Goal: Information Seeking & Learning: Learn about a topic

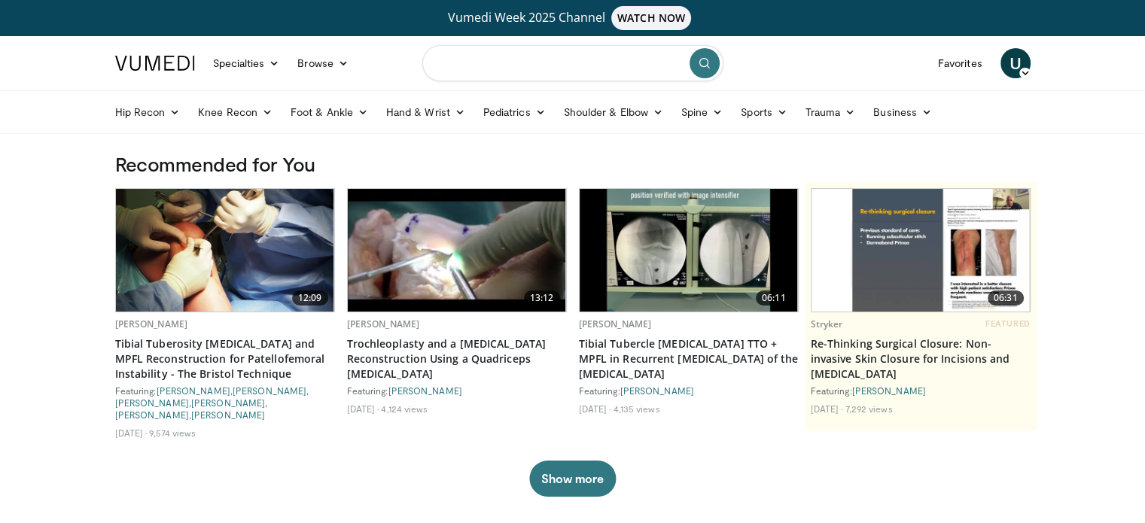
click at [533, 67] on input "Search topics, interventions" at bounding box center [572, 63] width 301 height 36
type input "**********"
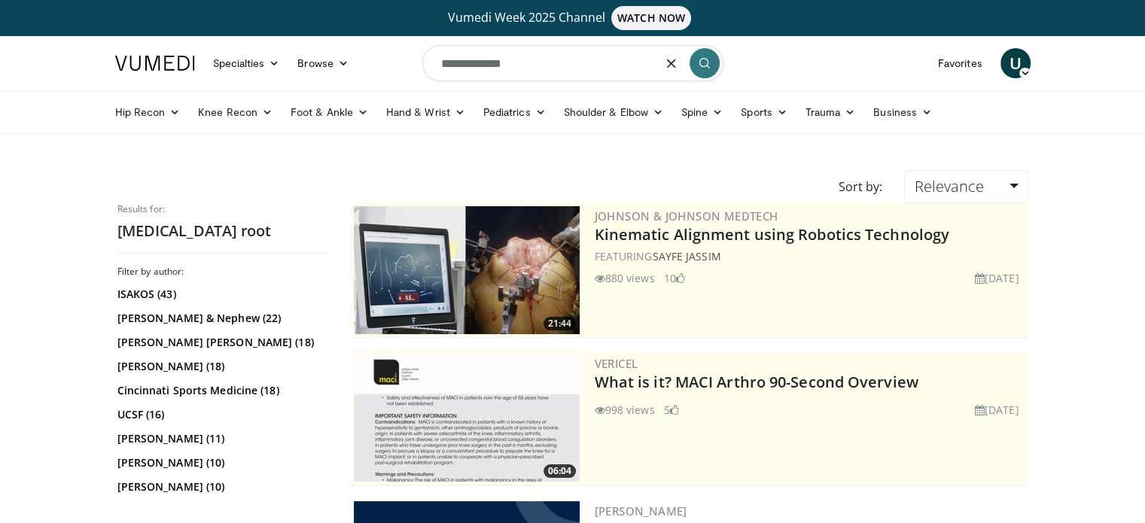
click at [535, 62] on input "**********" at bounding box center [572, 63] width 301 height 36
type input "**********"
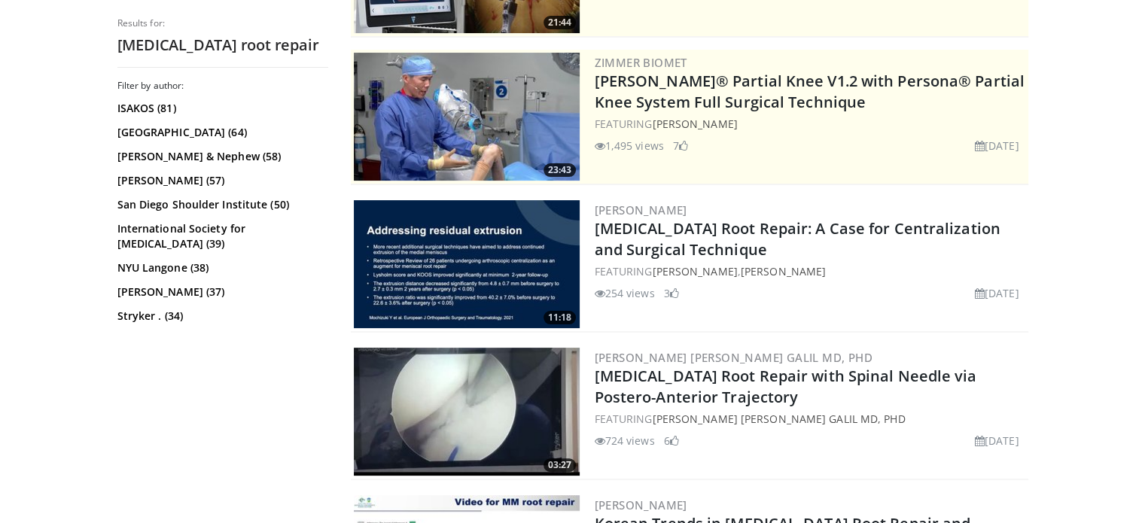
scroll to position [376, 0]
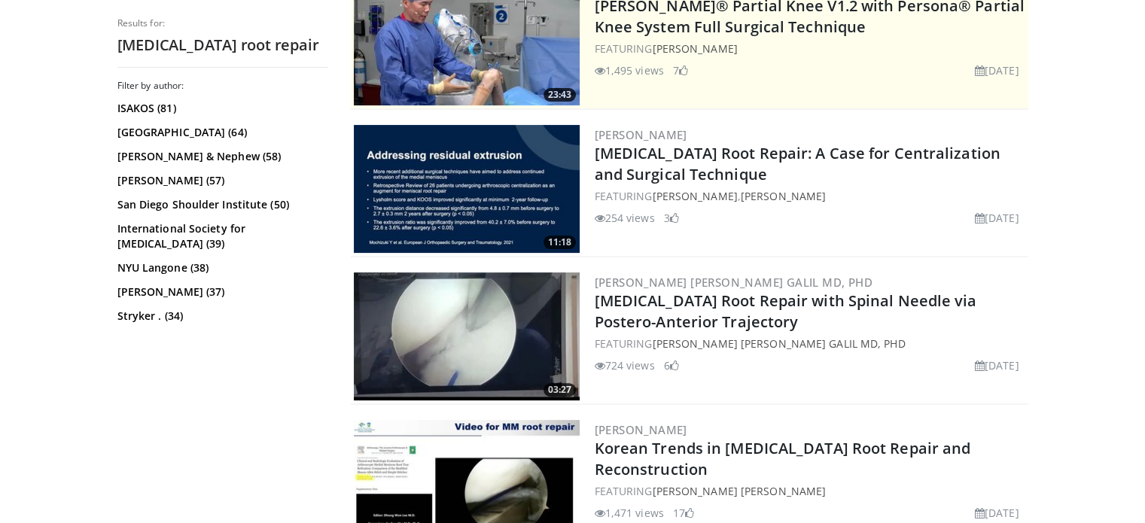
click at [452, 352] on img at bounding box center [467, 336] width 226 height 128
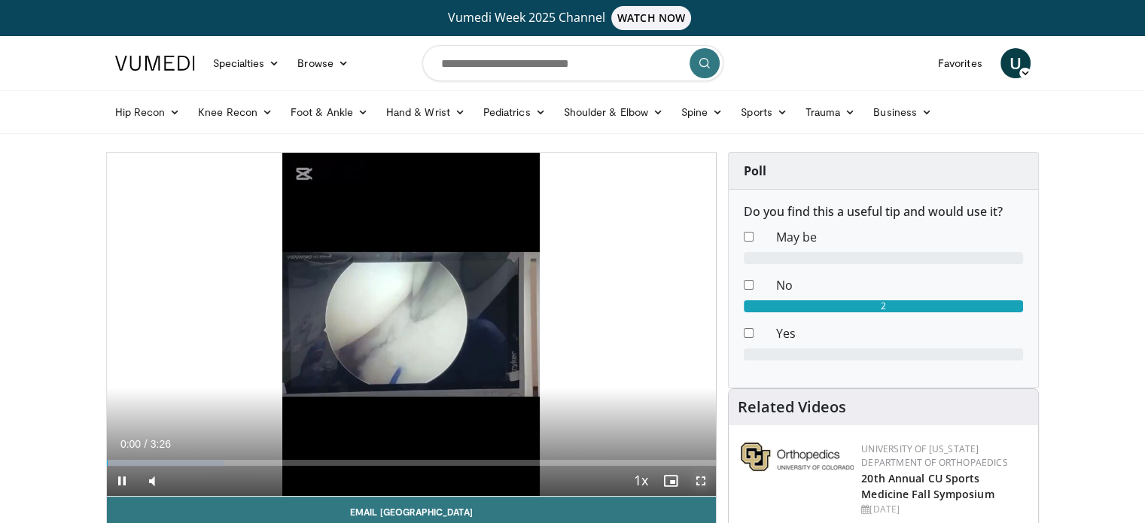
click at [696, 478] on span "Video Player" at bounding box center [701, 481] width 30 height 30
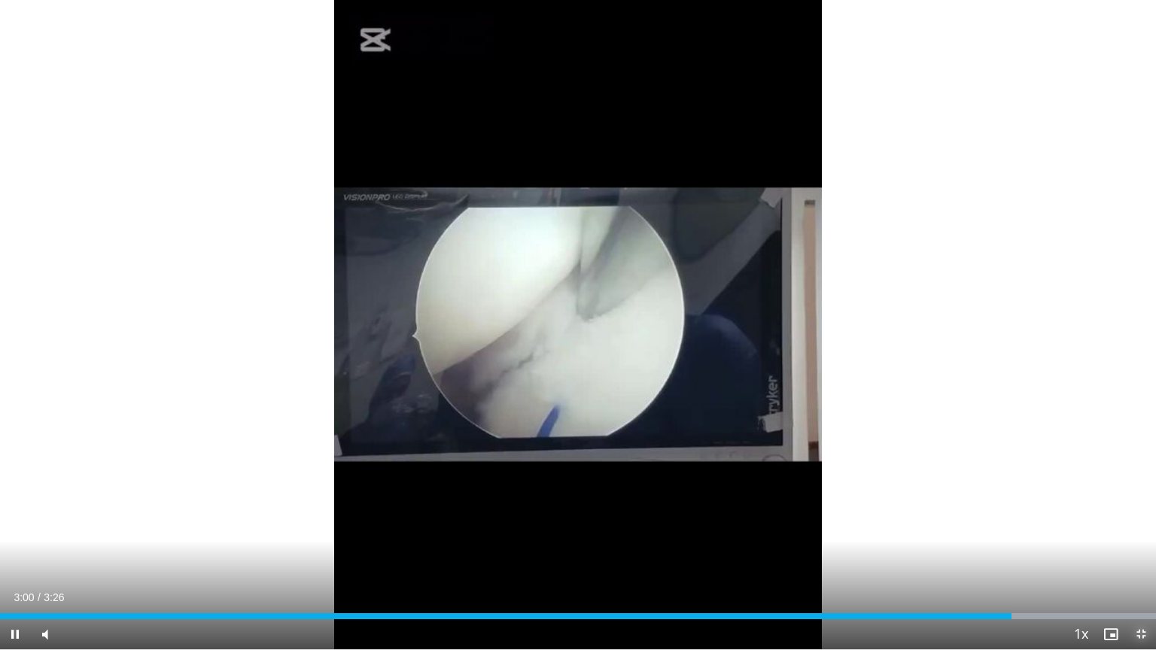
click at [1142, 522] on span "Video Player" at bounding box center [1141, 635] width 30 height 30
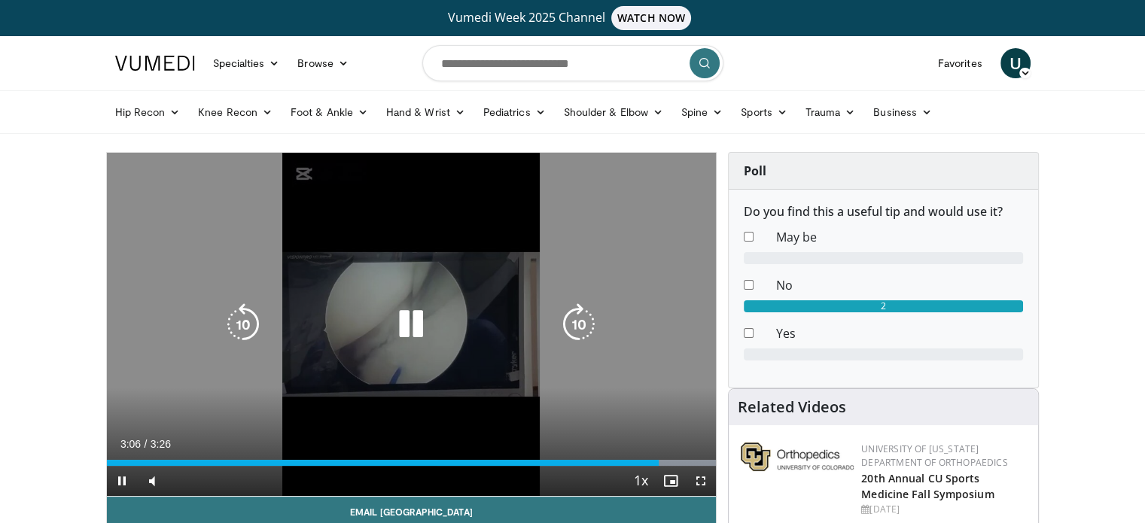
click at [400, 325] on icon "Video Player" at bounding box center [411, 324] width 42 height 42
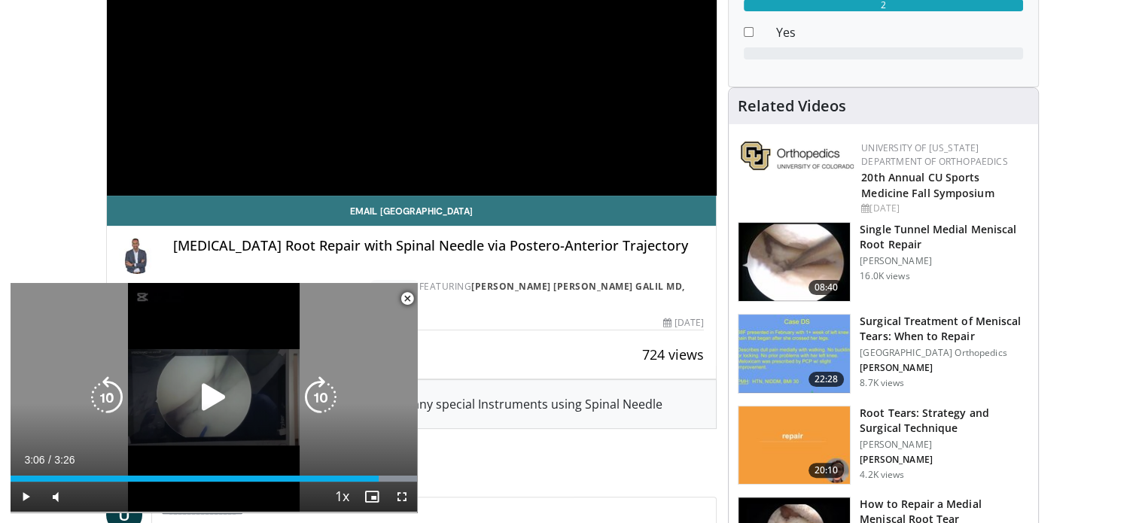
scroll to position [226, 0]
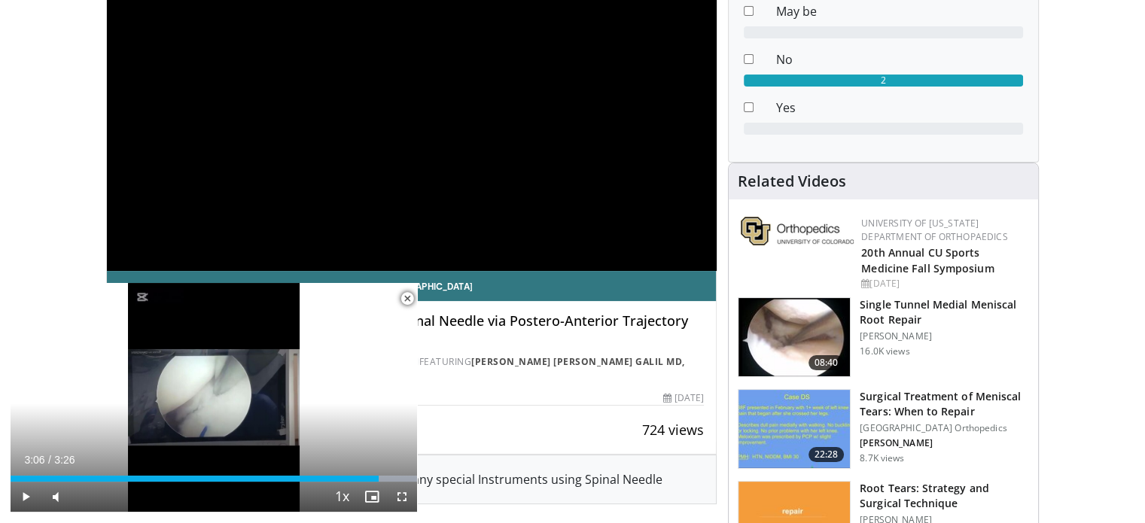
click at [804, 327] on img at bounding box center [793, 337] width 111 height 78
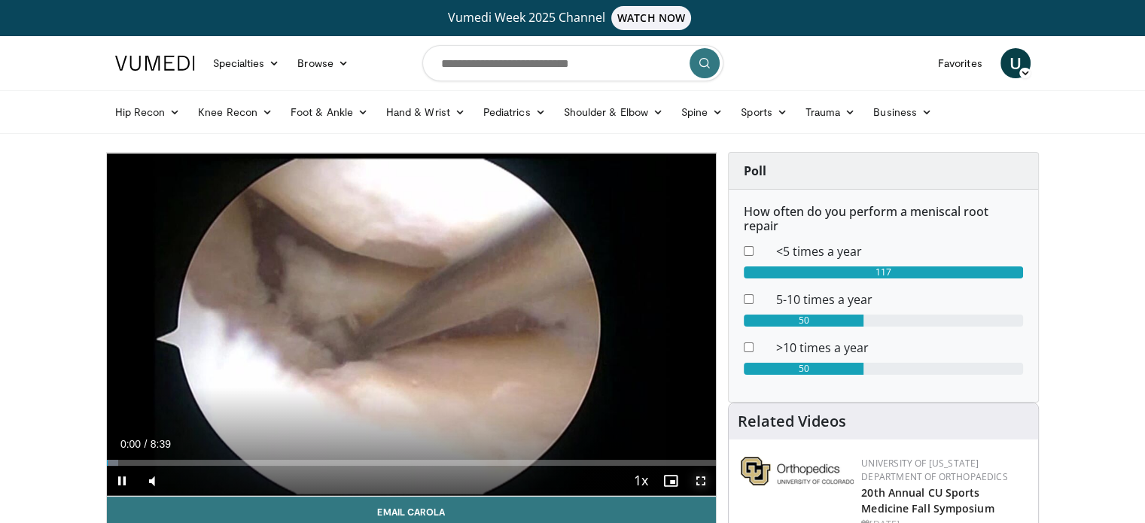
click at [699, 476] on span "Video Player" at bounding box center [701, 481] width 30 height 30
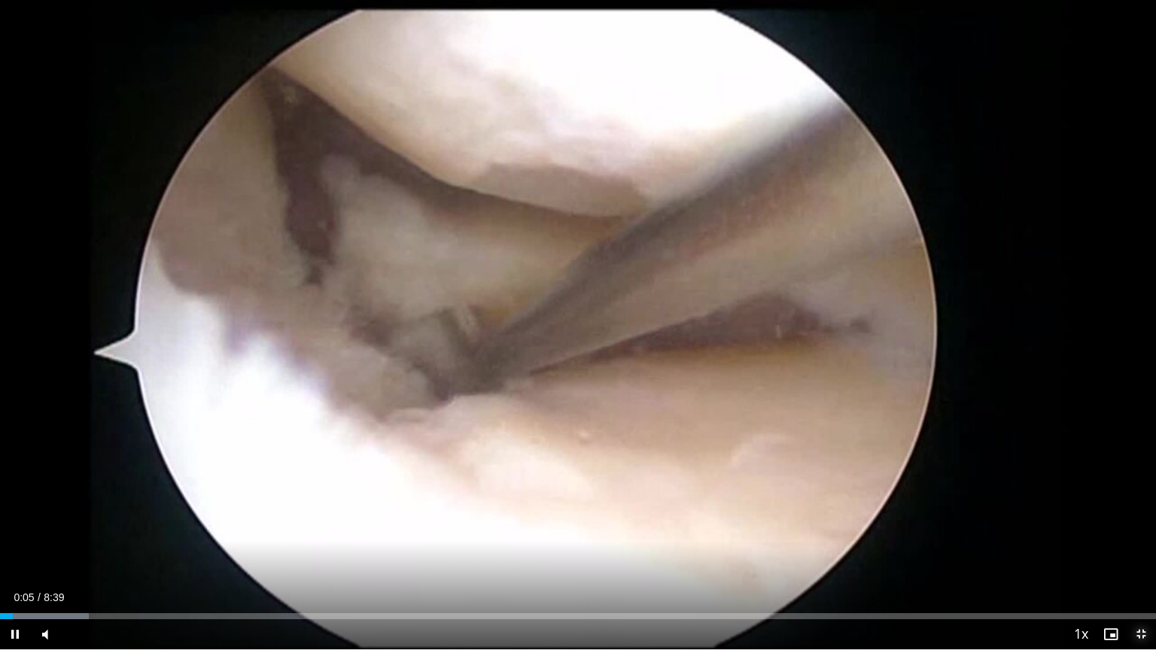
click at [1140, 522] on span "Video Player" at bounding box center [1141, 635] width 30 height 30
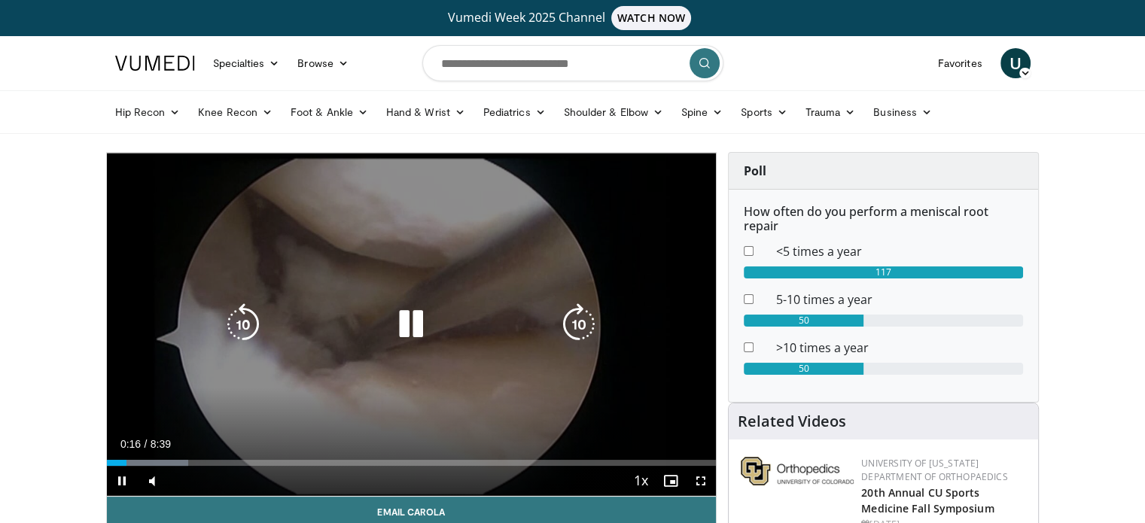
click at [409, 321] on icon "Video Player" at bounding box center [411, 324] width 42 height 42
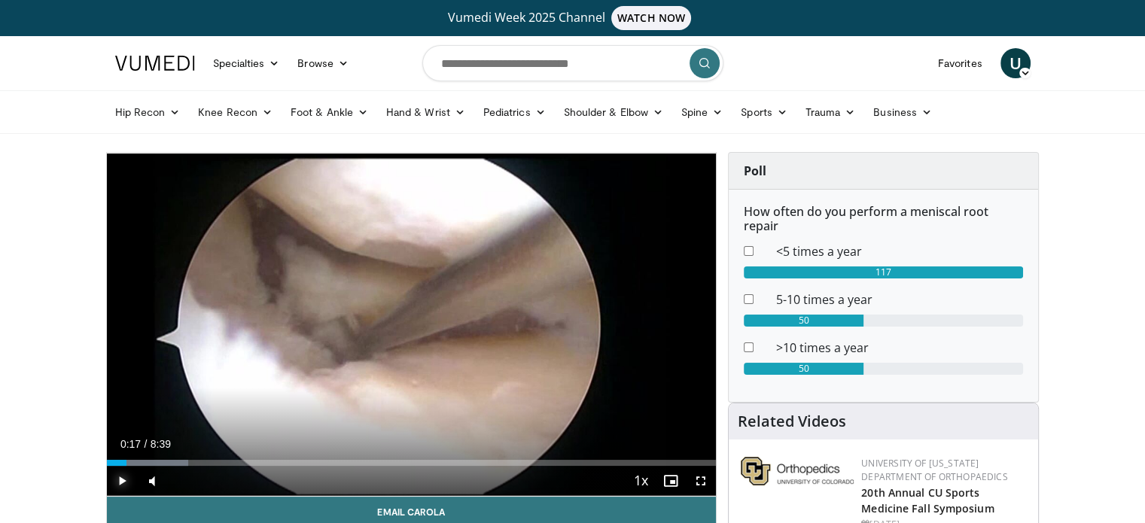
click at [120, 479] on span "Video Player" at bounding box center [122, 481] width 30 height 30
click at [124, 476] on span "Video Player" at bounding box center [122, 481] width 30 height 30
click at [123, 477] on span "Video Player" at bounding box center [122, 481] width 30 height 30
click at [121, 481] on span "Video Player" at bounding box center [122, 481] width 30 height 30
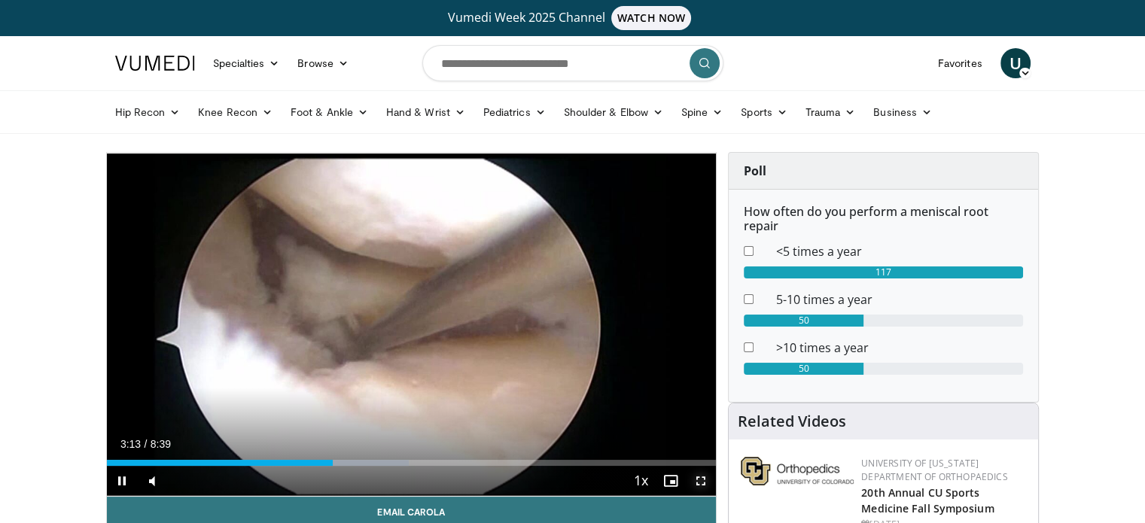
click at [701, 479] on span "Video Player" at bounding box center [701, 481] width 30 height 30
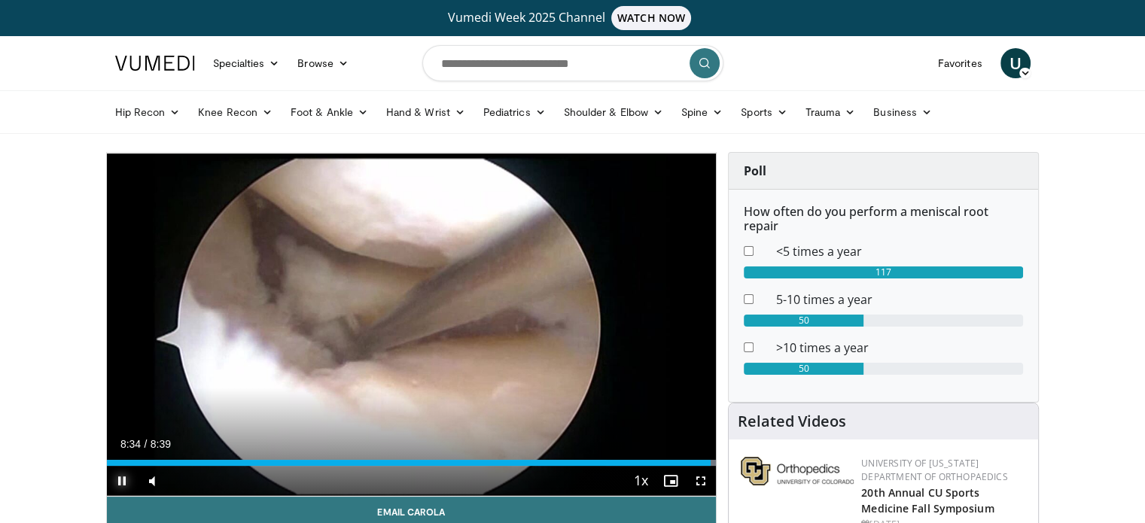
click at [121, 478] on span "Video Player" at bounding box center [122, 481] width 30 height 30
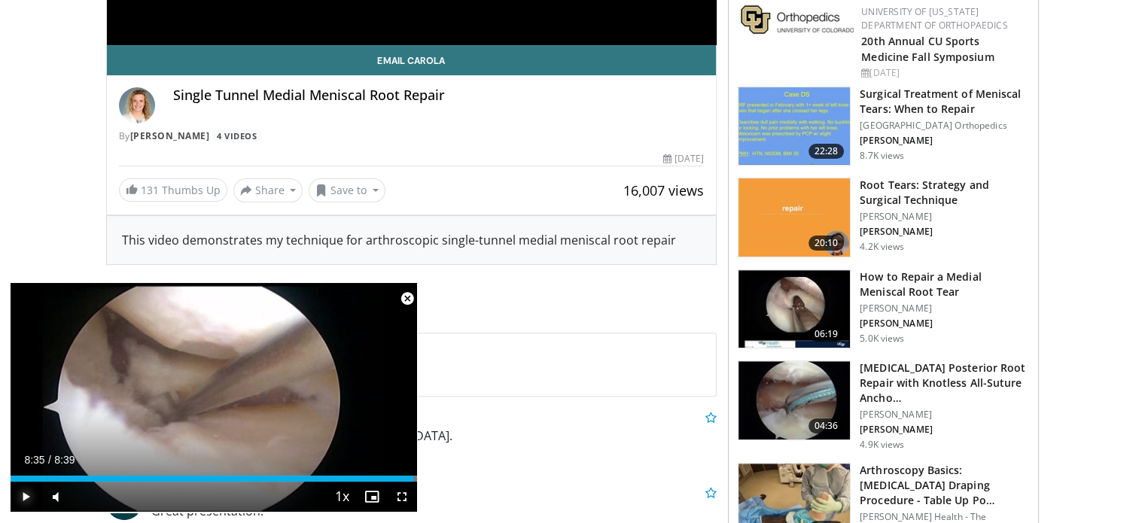
scroll to position [376, 0]
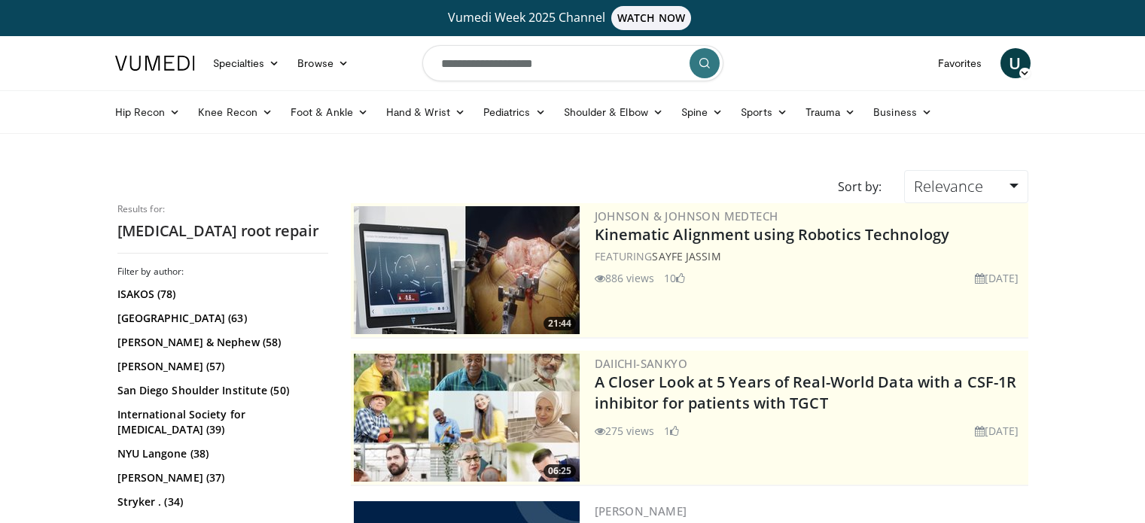
scroll to position [376, 0]
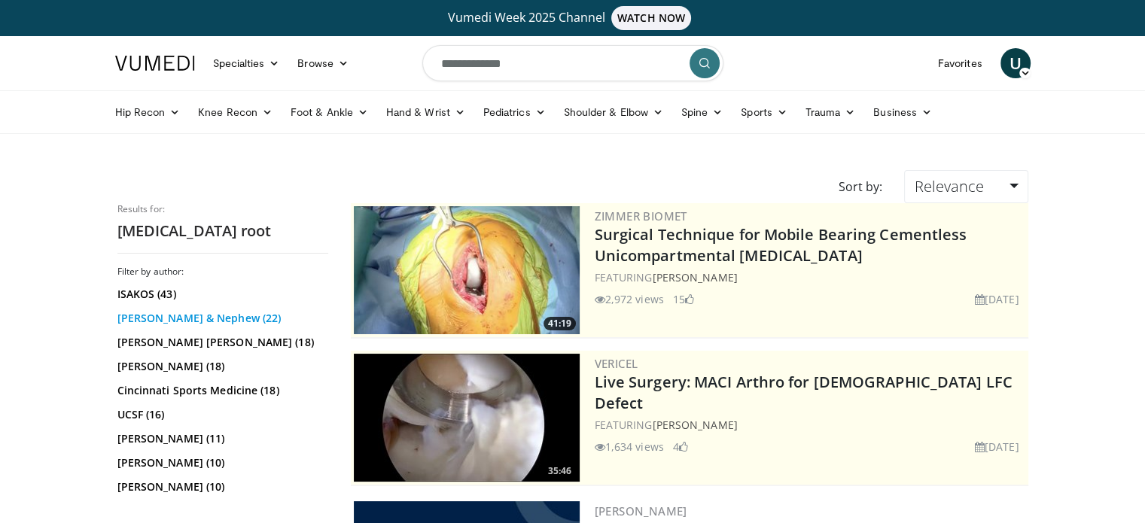
click at [161, 315] on link "Smith & Nephew (22)" at bounding box center [220, 318] width 207 height 15
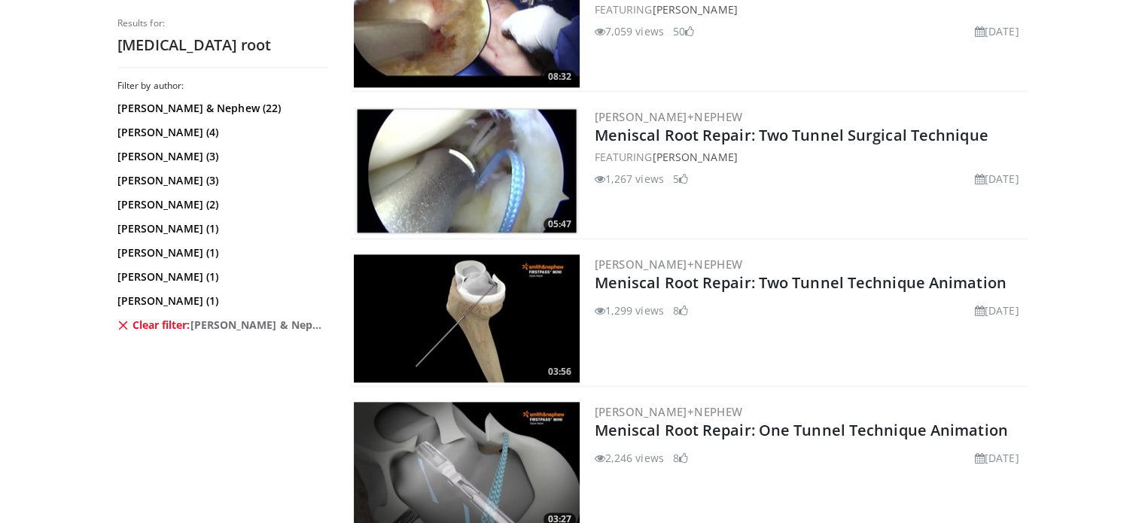
scroll to position [1795, 0]
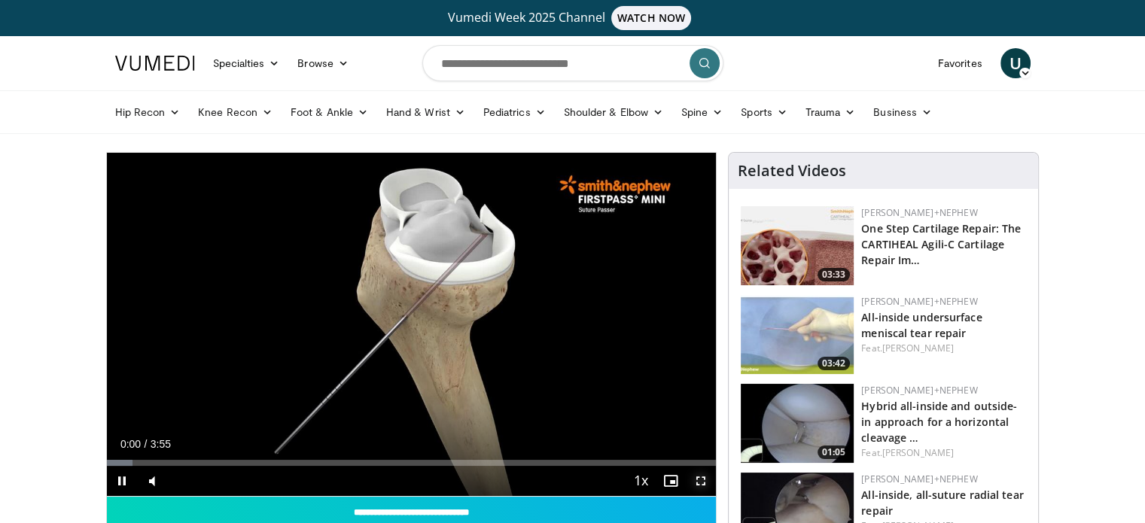
click at [699, 475] on span "Video Player" at bounding box center [701, 481] width 30 height 30
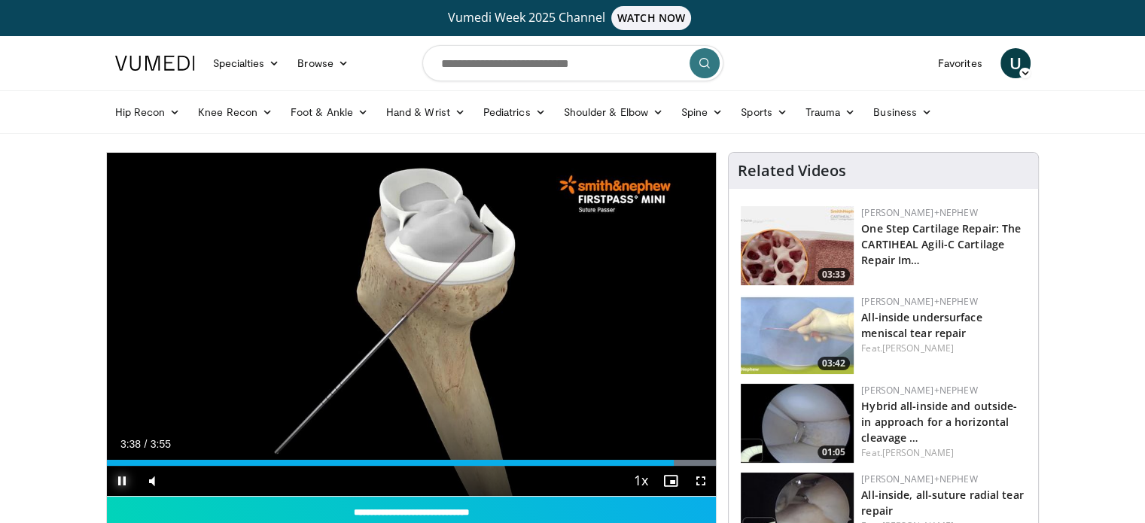
click at [118, 474] on span "Video Player" at bounding box center [122, 481] width 30 height 30
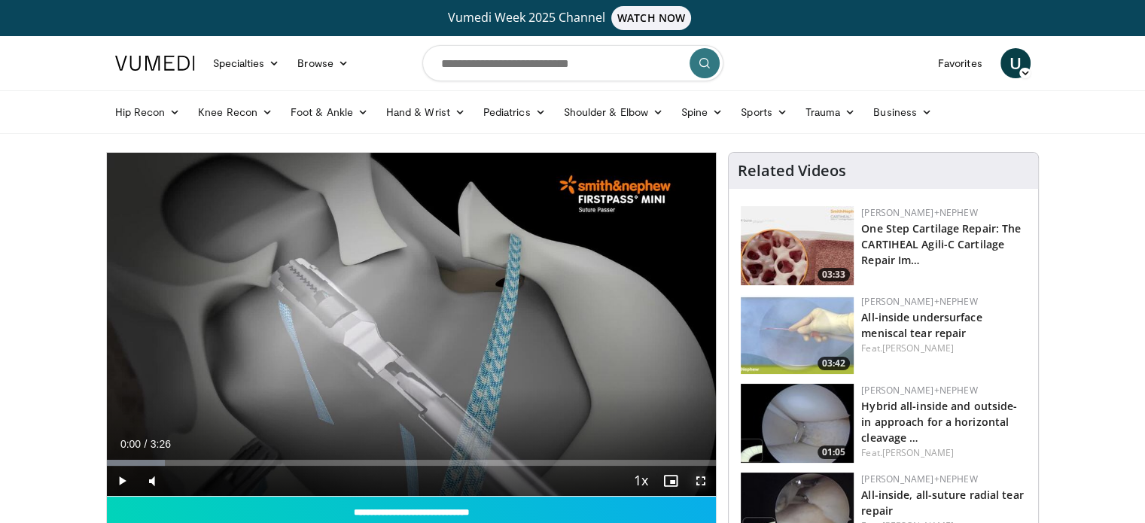
click at [700, 484] on span "Video Player" at bounding box center [701, 481] width 30 height 30
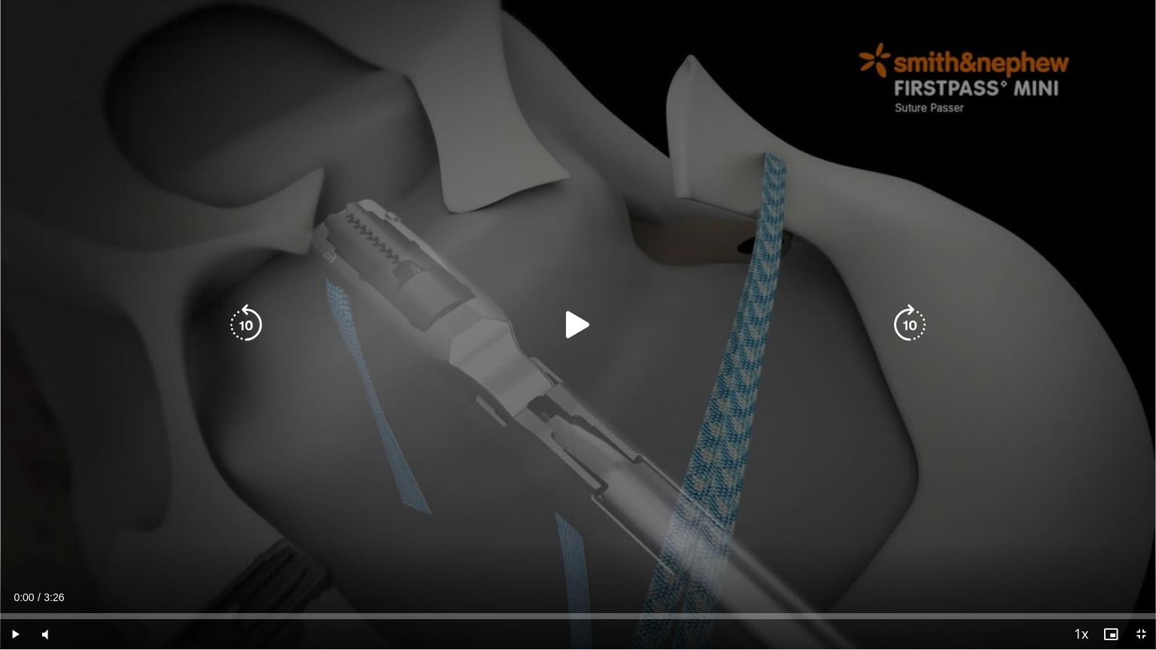
click at [565, 327] on icon "Video Player" at bounding box center [578, 325] width 42 height 42
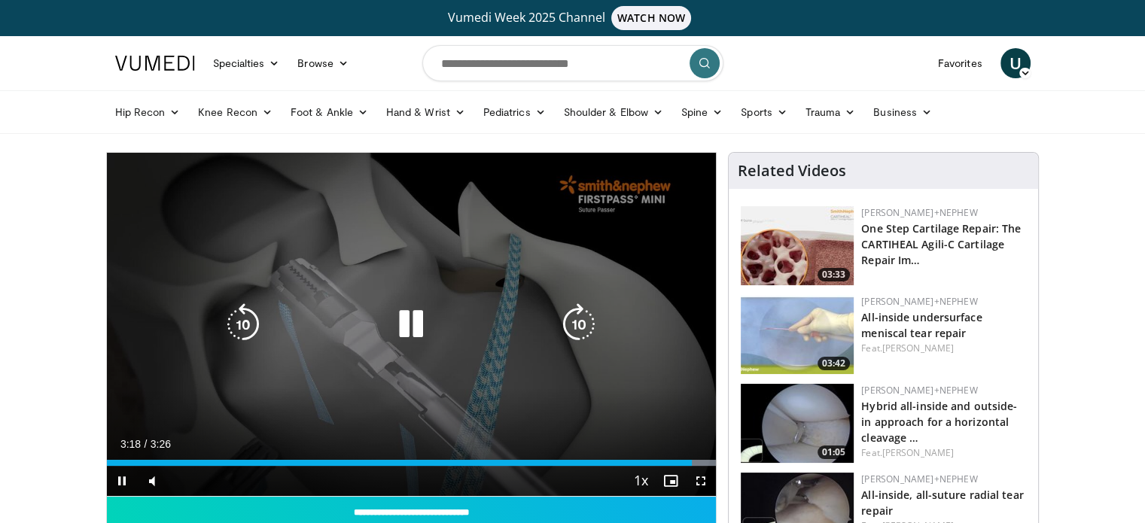
click at [400, 317] on icon "Video Player" at bounding box center [411, 324] width 42 height 42
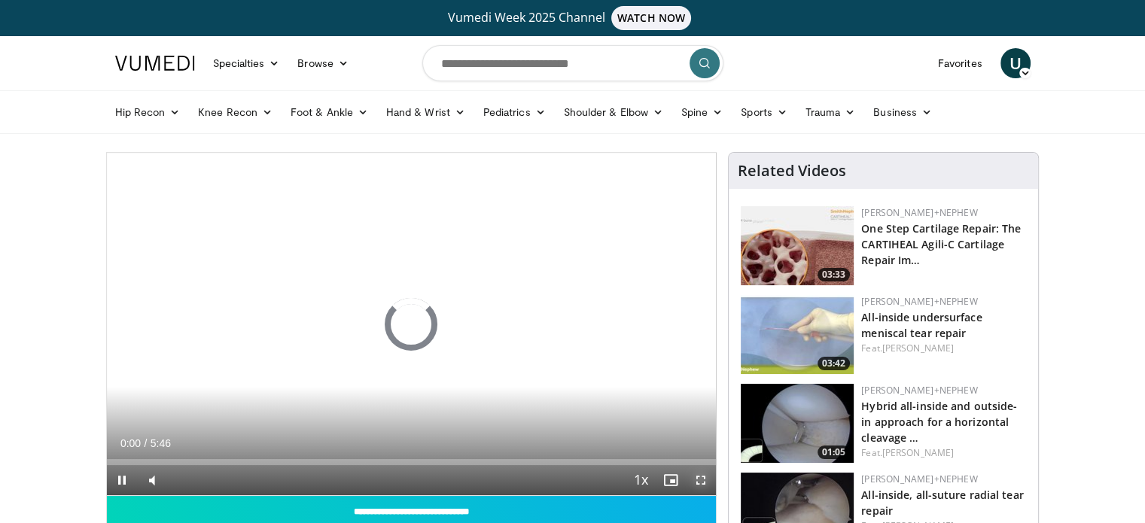
click at [707, 481] on span "Video Player" at bounding box center [701, 480] width 30 height 30
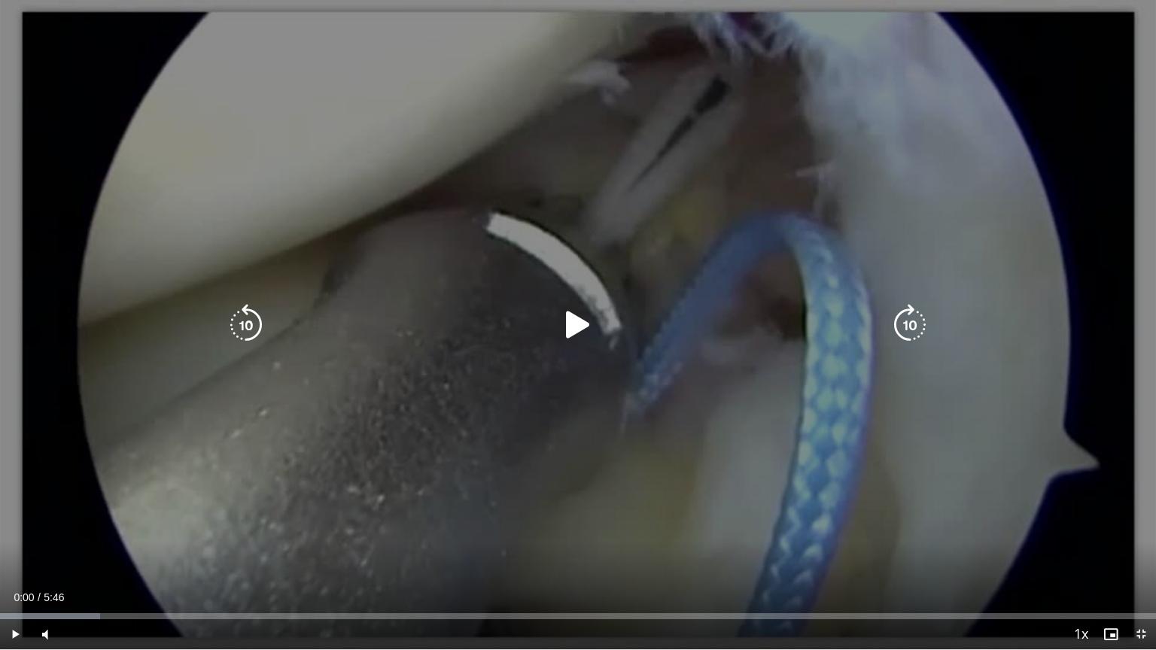
click at [595, 313] on icon "Video Player" at bounding box center [578, 325] width 42 height 42
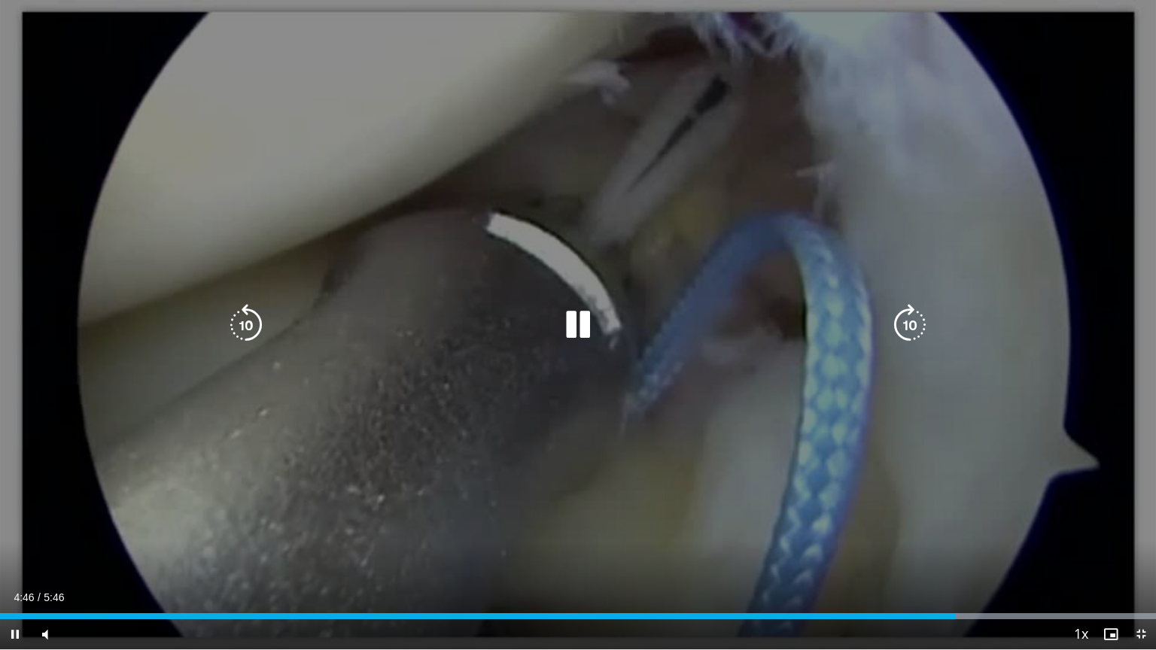
click at [578, 321] on icon "Video Player" at bounding box center [578, 325] width 42 height 42
click at [569, 319] on icon "Video Player" at bounding box center [578, 325] width 42 height 42
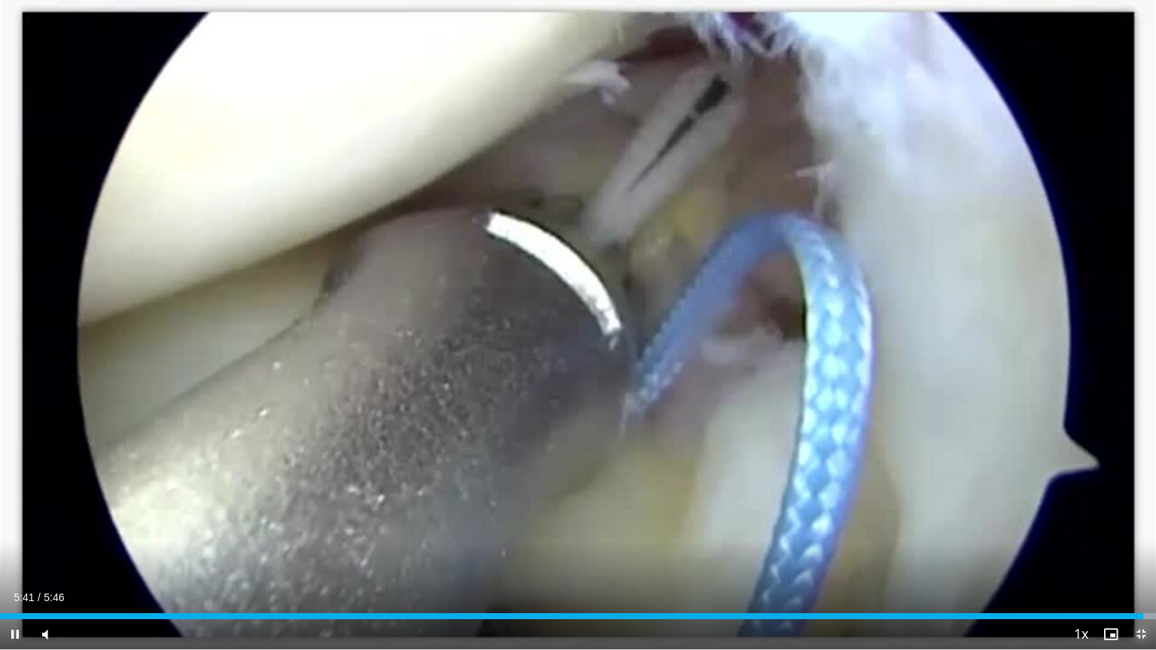
click at [1143, 522] on span "Video Player" at bounding box center [1141, 635] width 30 height 30
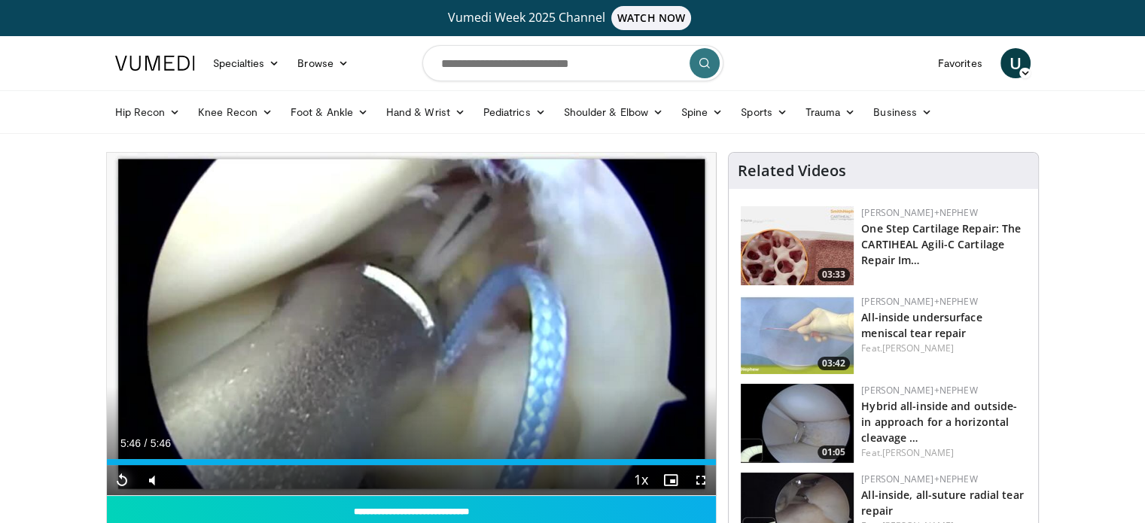
click at [123, 470] on span "Video Player" at bounding box center [122, 480] width 30 height 30
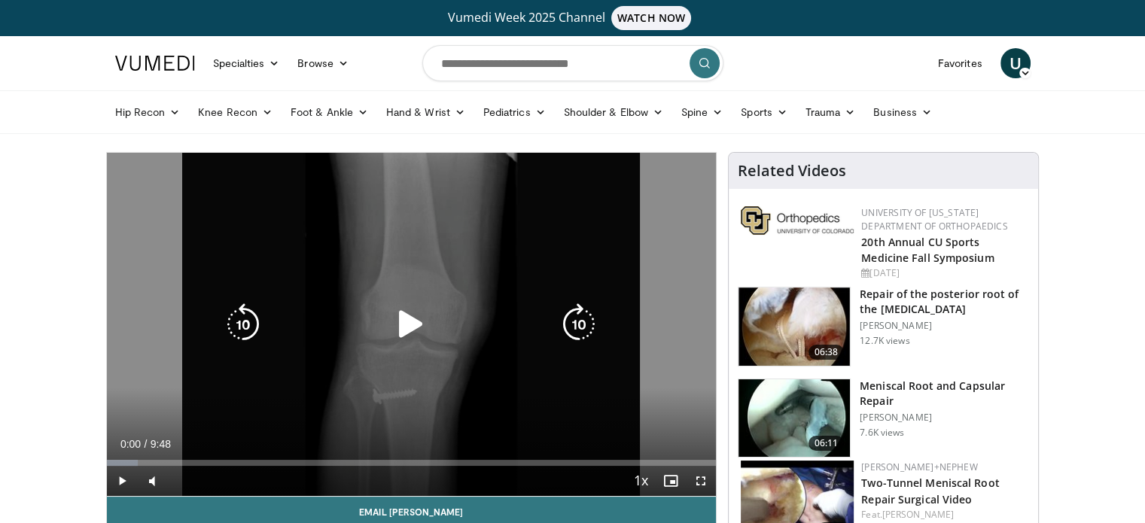
click at [412, 321] on icon "Video Player" at bounding box center [411, 324] width 42 height 42
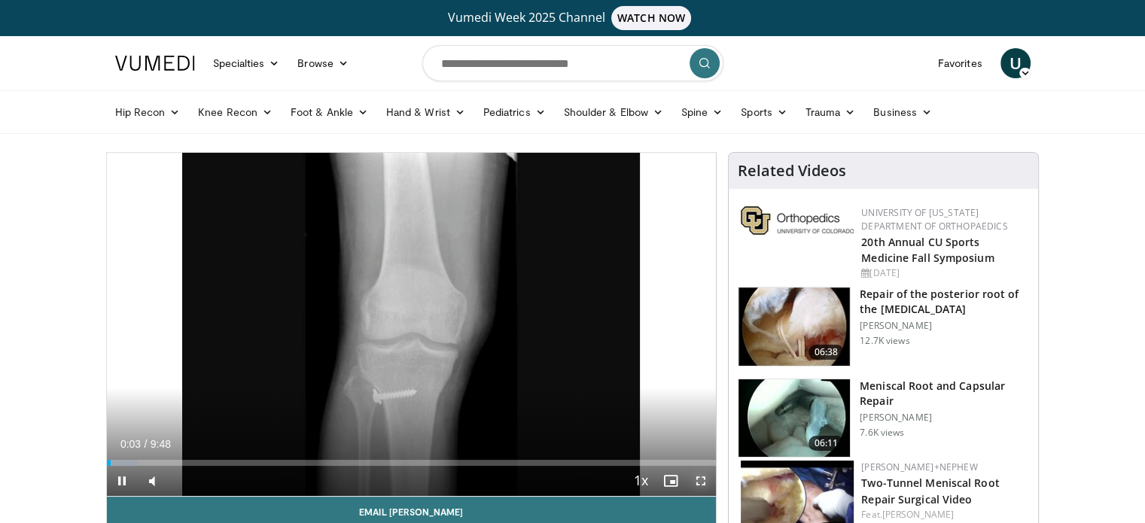
click at [700, 481] on span "Video Player" at bounding box center [701, 481] width 30 height 30
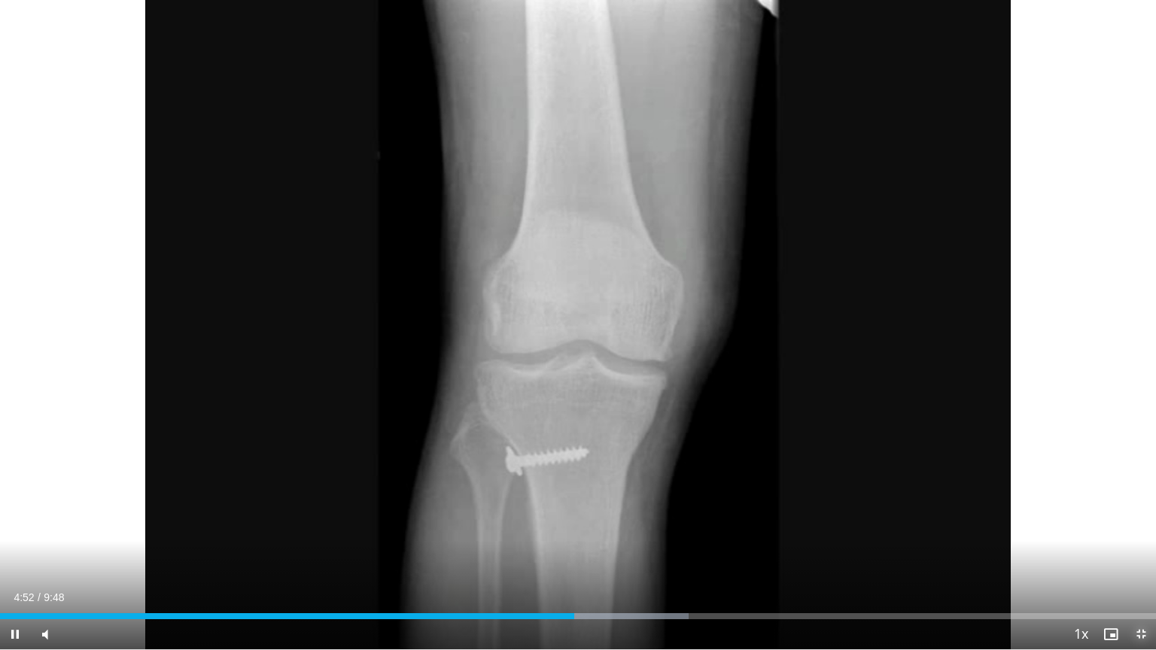
click at [1141, 522] on span "Video Player" at bounding box center [1141, 635] width 30 height 30
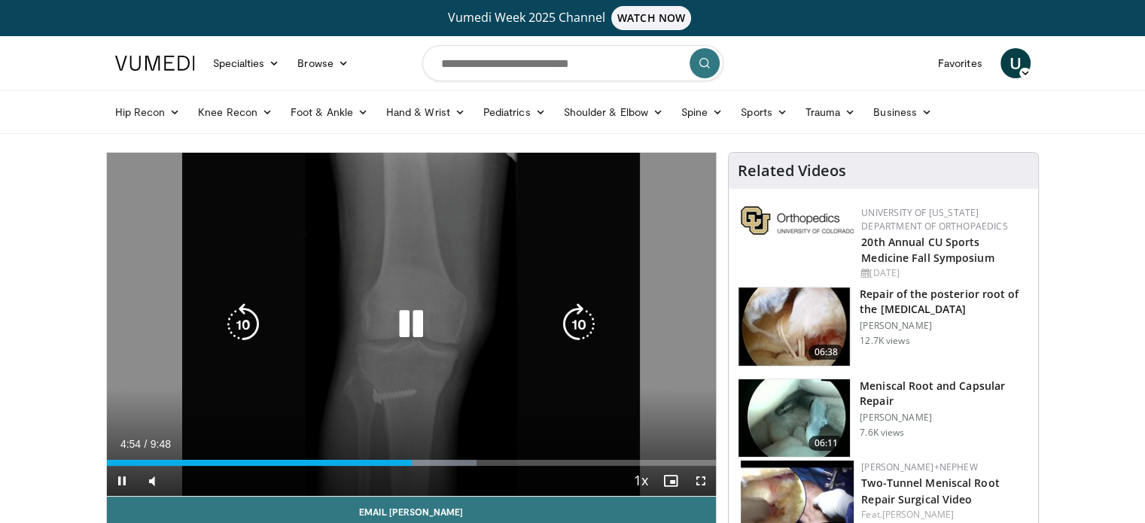
click at [406, 335] on icon "Video Player" at bounding box center [411, 324] width 42 height 42
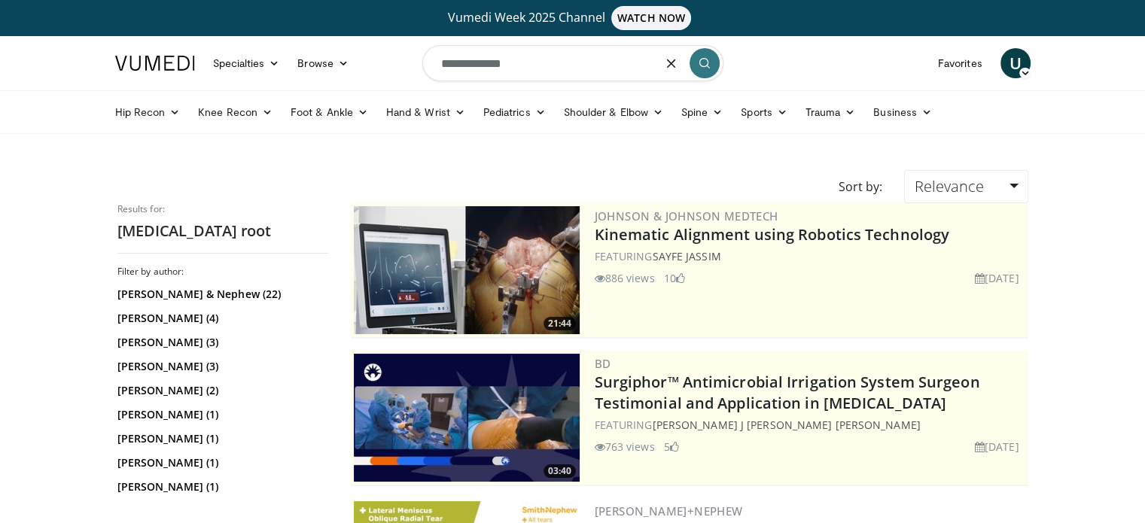
drag, startPoint x: 525, startPoint y: 68, endPoint x: 433, endPoint y: 69, distance: 92.6
click at [433, 69] on input "**********" at bounding box center [572, 63] width 301 height 36
type input "**********"
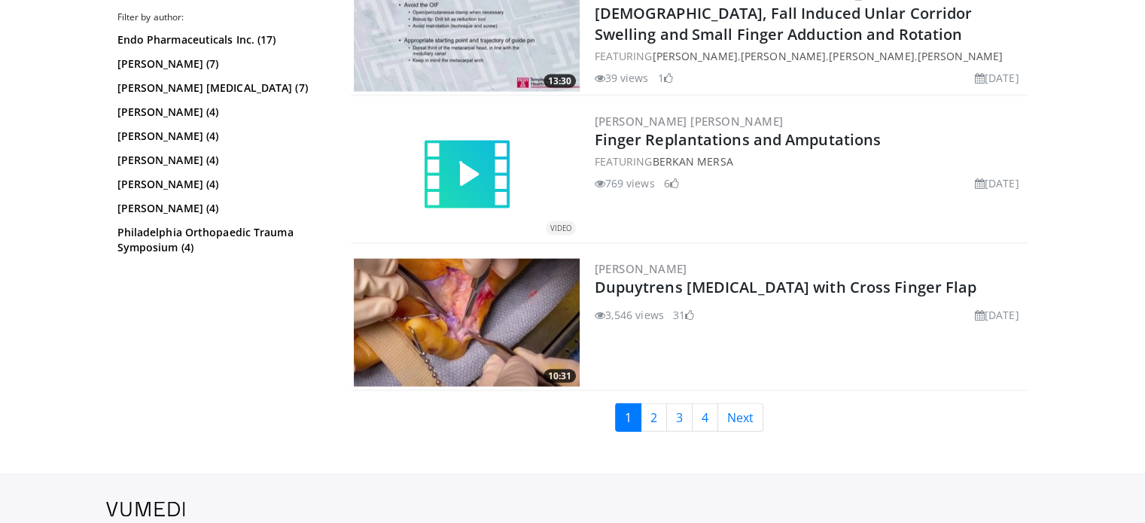
scroll to position [3223, 0]
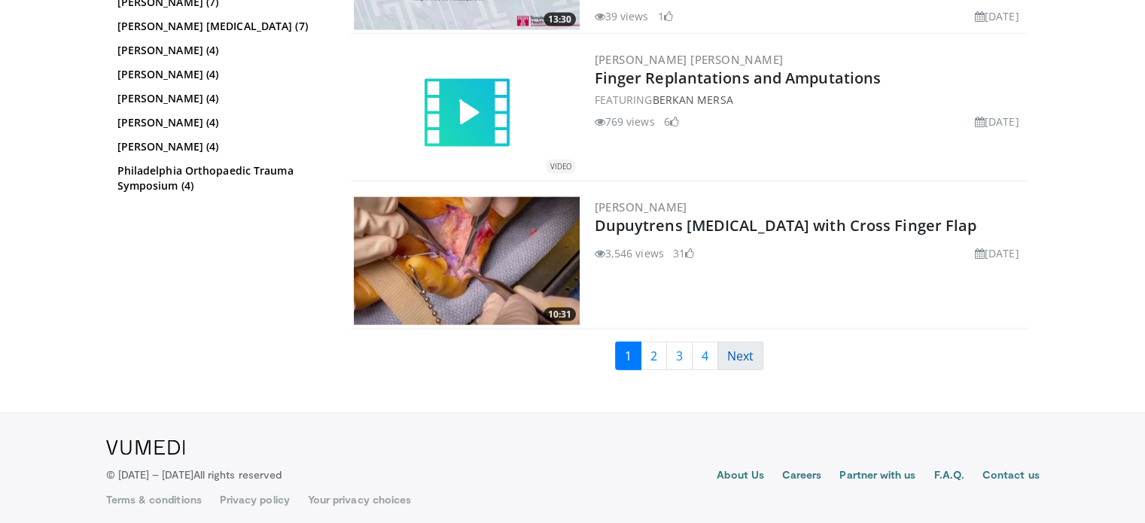
click at [732, 342] on link "Next" at bounding box center [740, 356] width 46 height 29
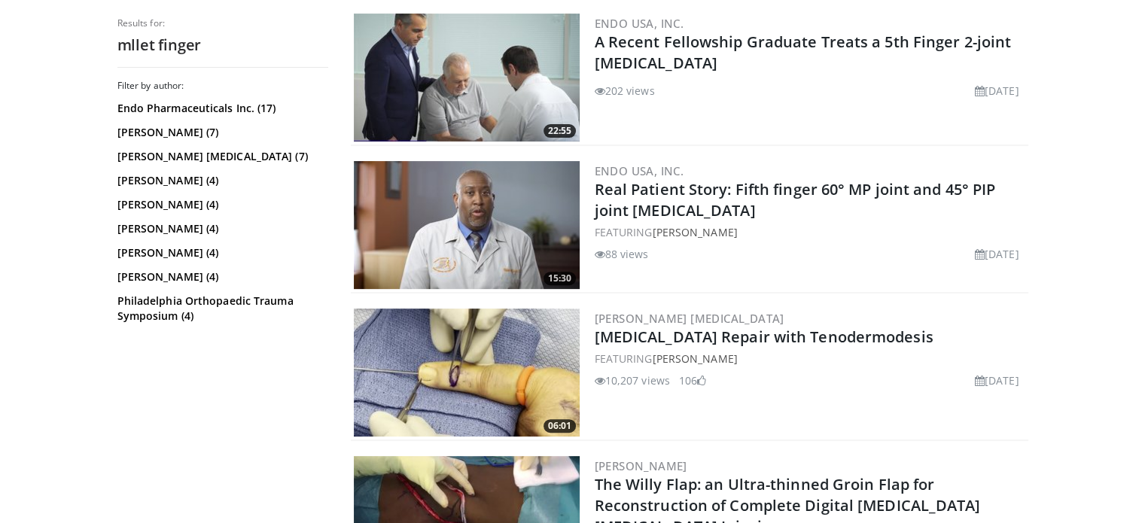
scroll to position [527, 0]
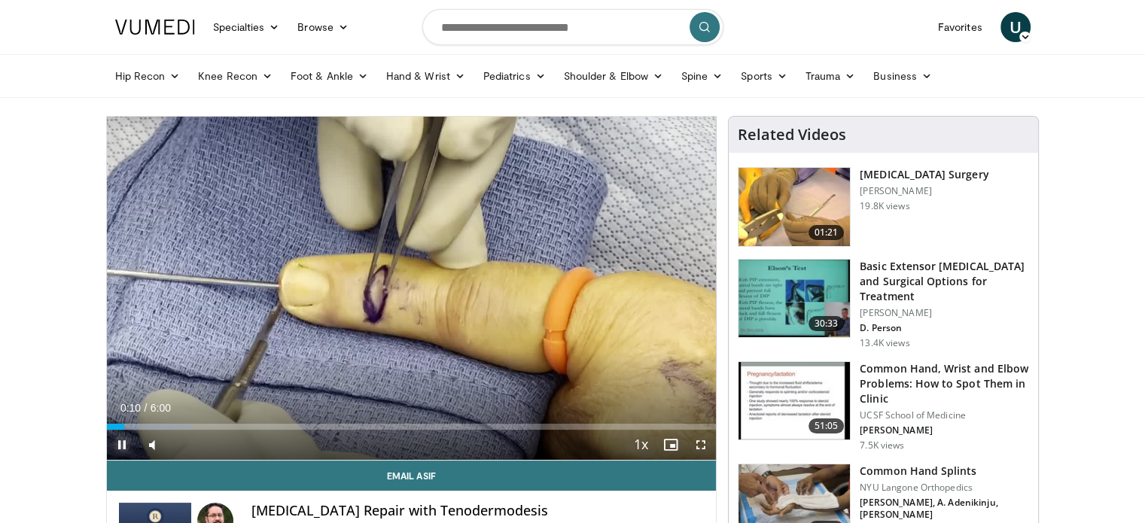
click at [129, 443] on span "Video Player" at bounding box center [122, 445] width 30 height 30
drag, startPoint x: 123, startPoint y: 426, endPoint x: 105, endPoint y: 425, distance: 18.1
click at [106, 425] on div "**********" at bounding box center [411, 363] width 611 height 495
click at [120, 440] on span "Video Player" at bounding box center [122, 445] width 30 height 30
click at [702, 445] on span "Video Player" at bounding box center [701, 445] width 30 height 30
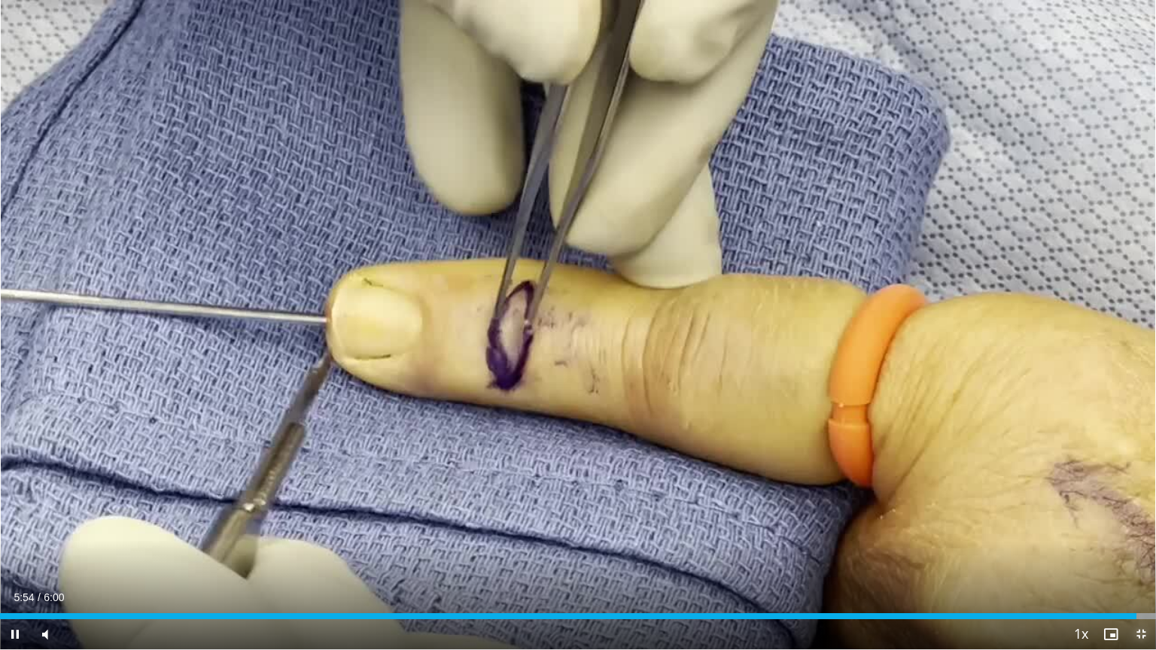
click at [1139, 522] on span "Video Player" at bounding box center [1141, 635] width 30 height 30
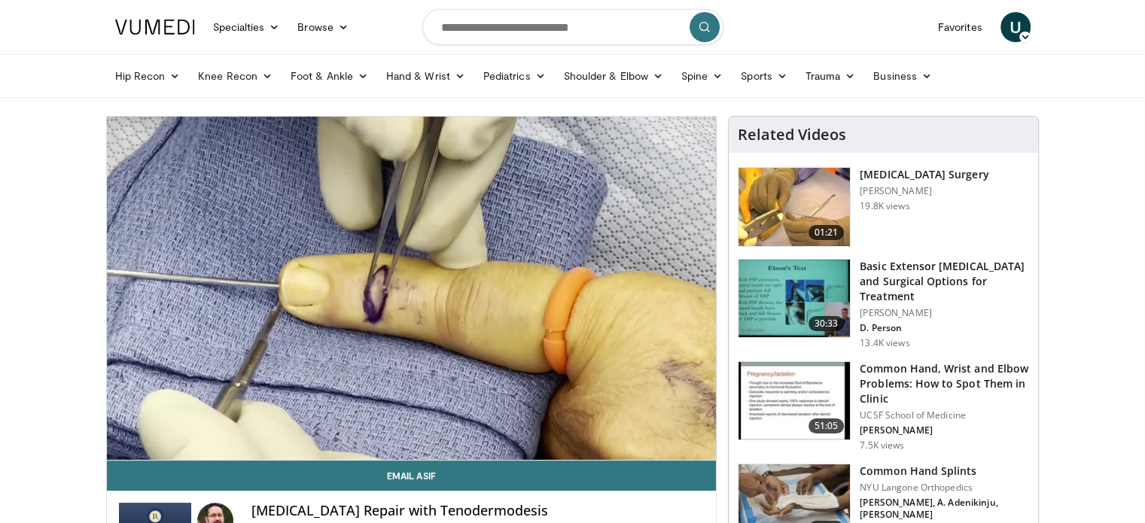
click at [808, 194] on img at bounding box center [793, 207] width 111 height 78
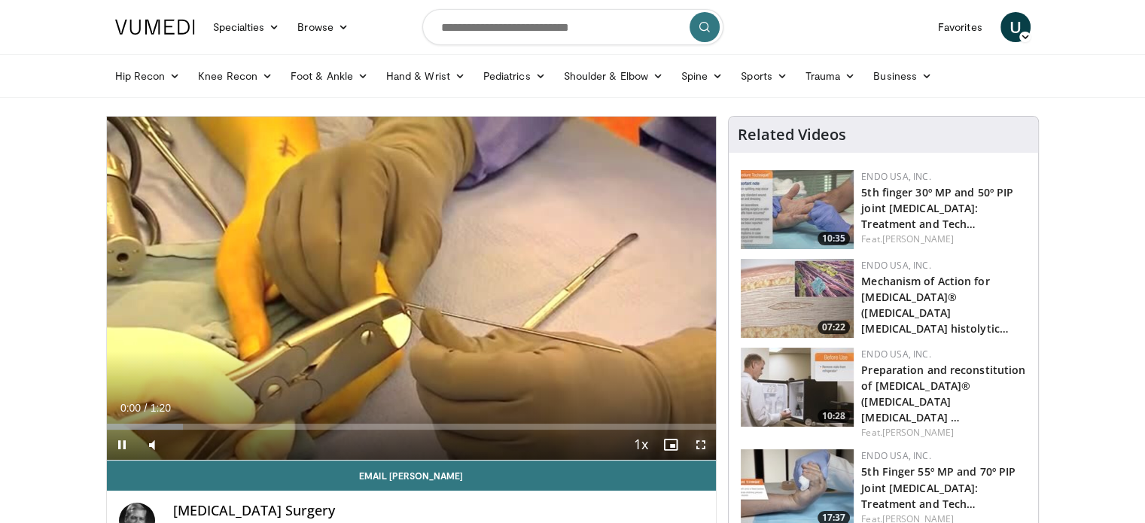
click at [700, 446] on span "Video Player" at bounding box center [701, 445] width 30 height 30
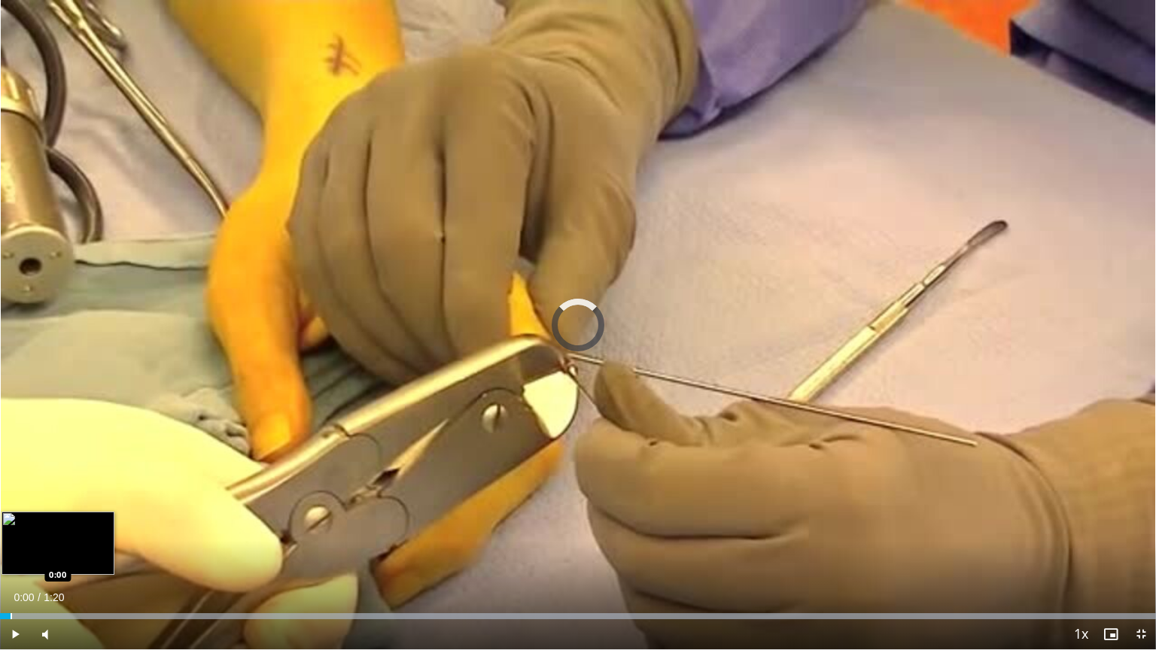
click at [11, 522] on div "Loaded : 100.00% 0:00 0:00" at bounding box center [578, 612] width 1156 height 14
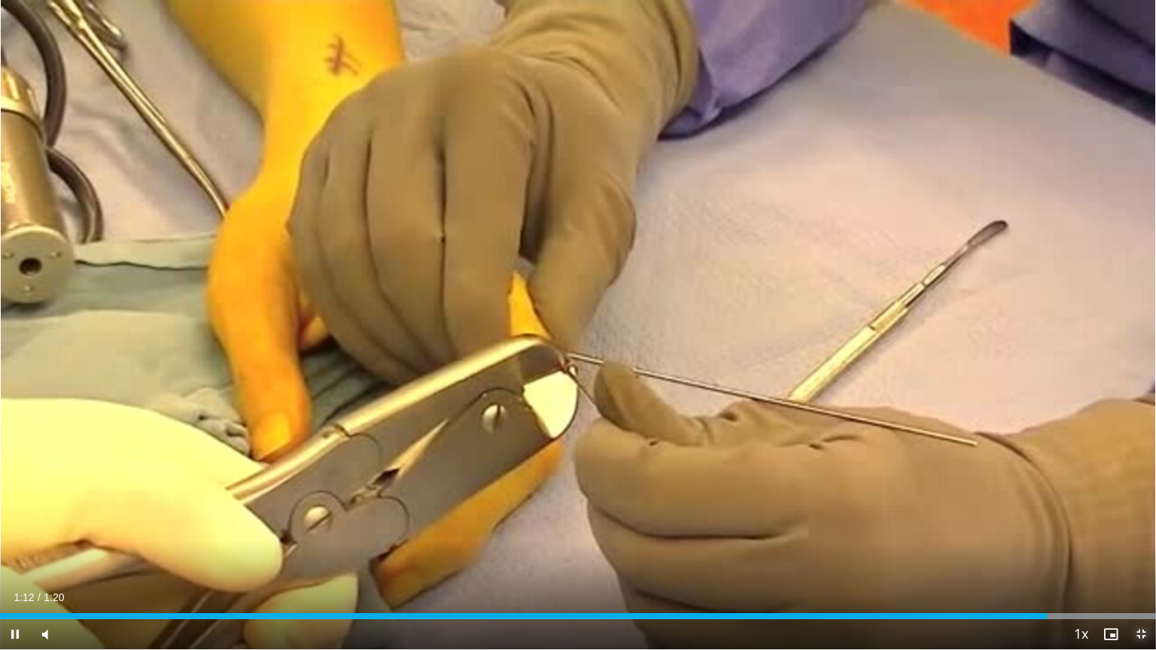
click at [1144, 522] on span "Video Player" at bounding box center [1141, 635] width 30 height 30
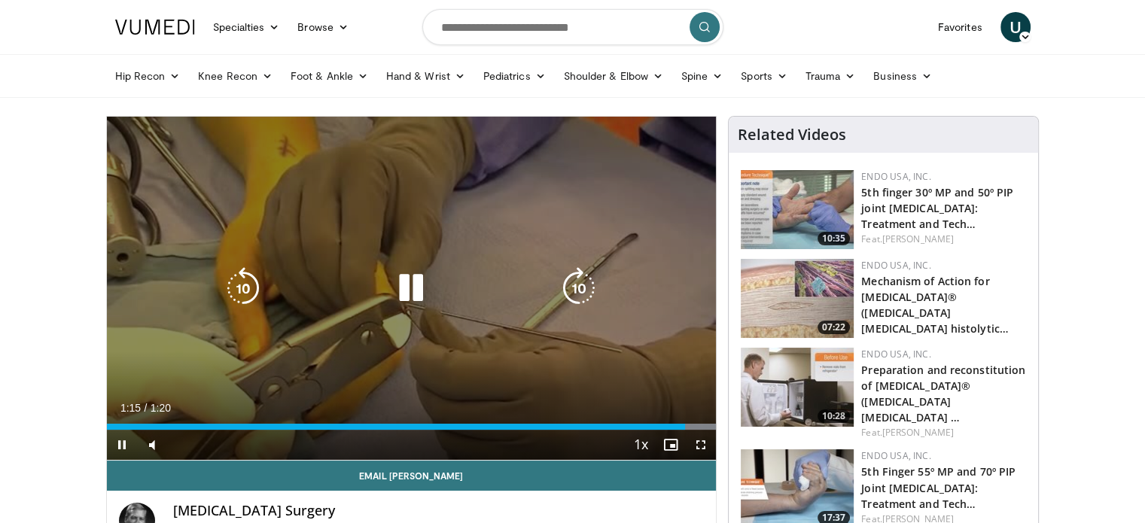
click at [414, 285] on icon "Video Player" at bounding box center [411, 288] width 42 height 42
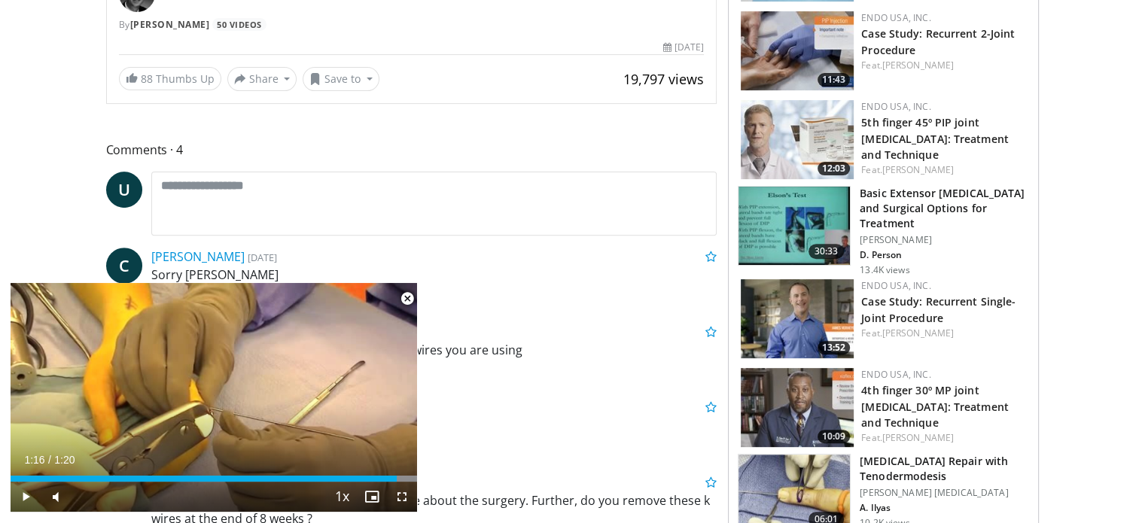
scroll to position [602, 0]
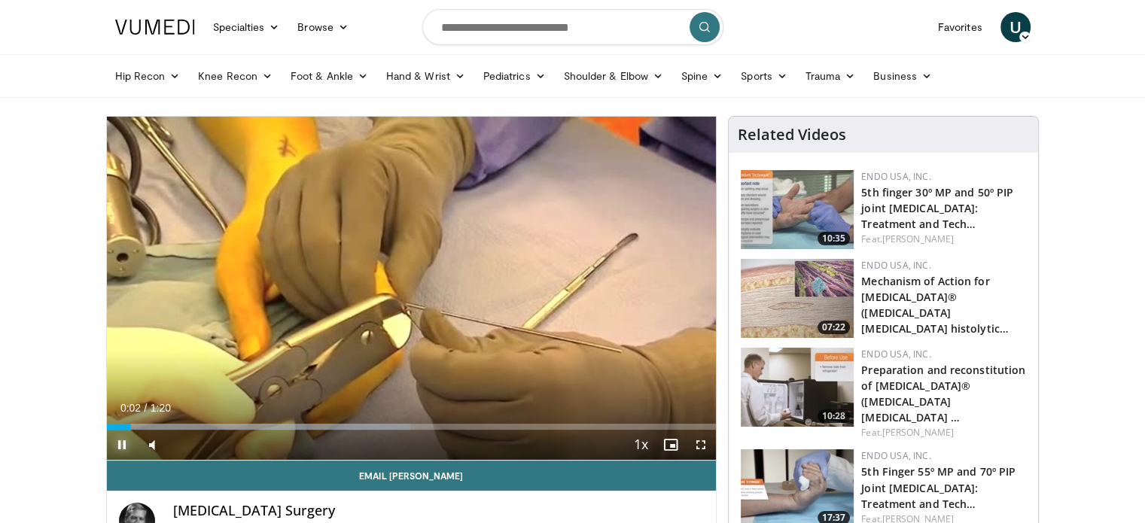
click at [120, 446] on span "Video Player" at bounding box center [122, 445] width 30 height 30
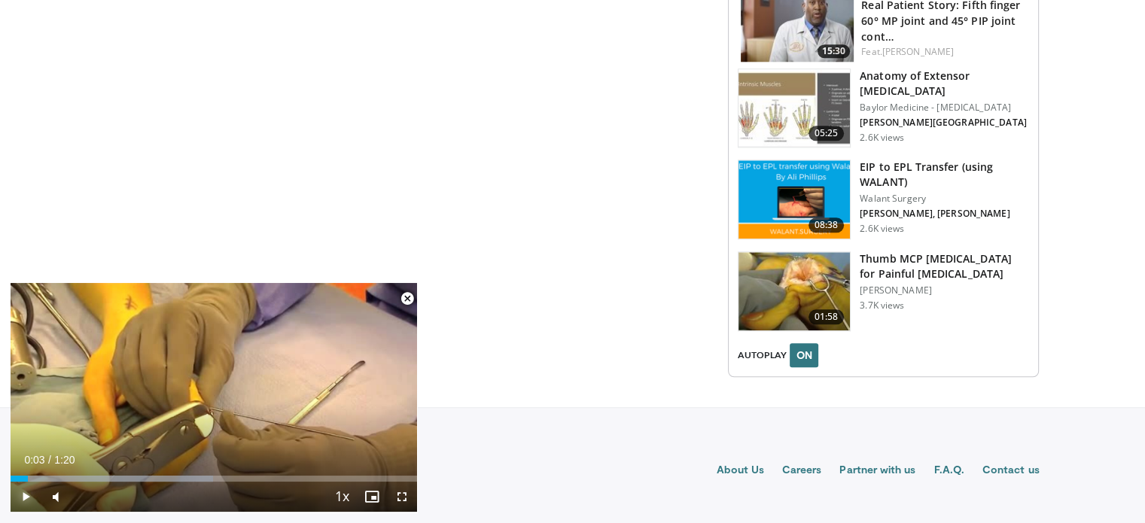
scroll to position [1562, 0]
